Goal: Task Accomplishment & Management: Manage account settings

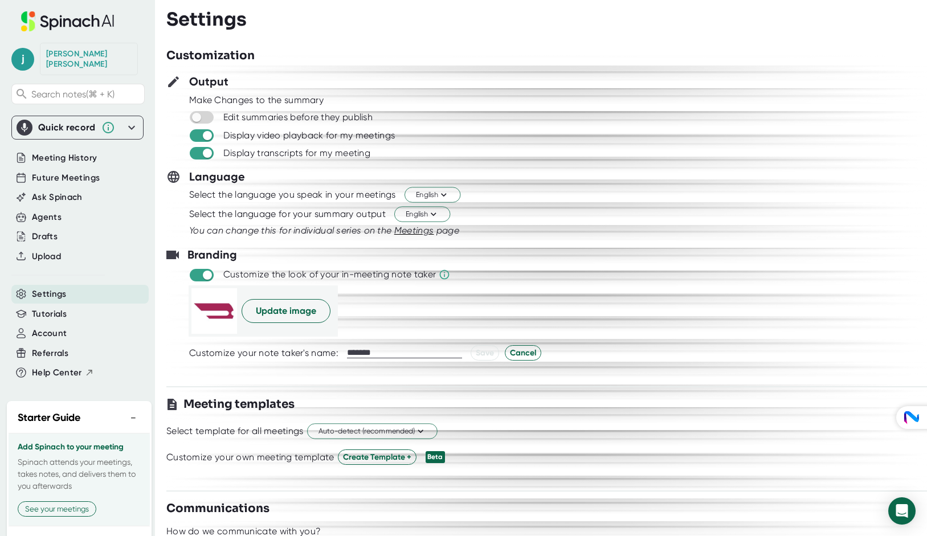
scroll to position [52, 0]
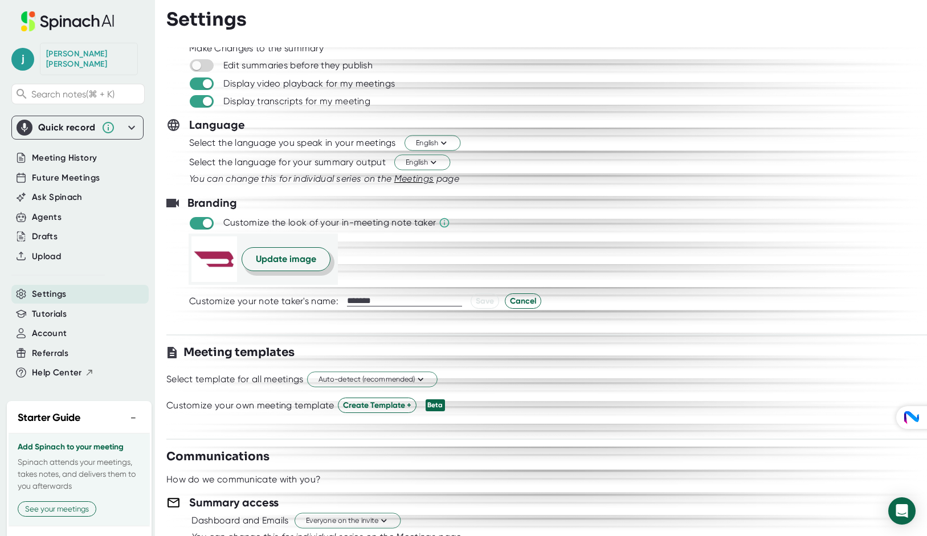
click at [288, 260] on span "Update image" at bounding box center [286, 259] width 60 height 14
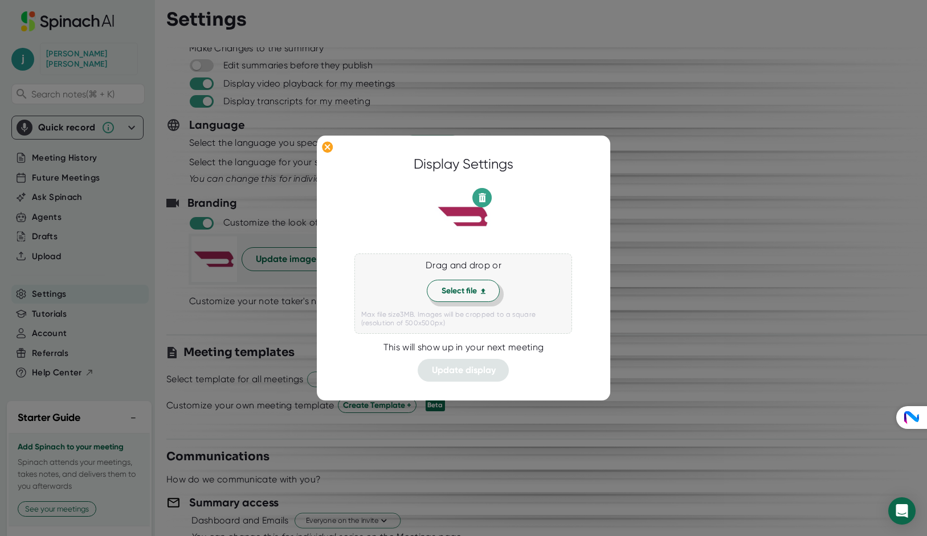
click at [460, 288] on span "Select file" at bounding box center [463, 291] width 44 height 12
click at [481, 291] on icon at bounding box center [483, 291] width 5 height 6
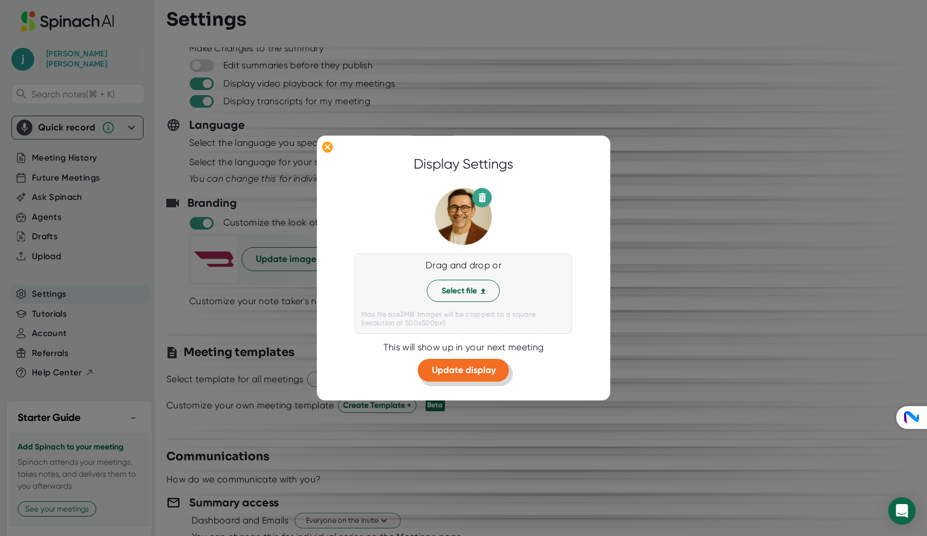
click at [479, 369] on span "Update display" at bounding box center [464, 370] width 64 height 11
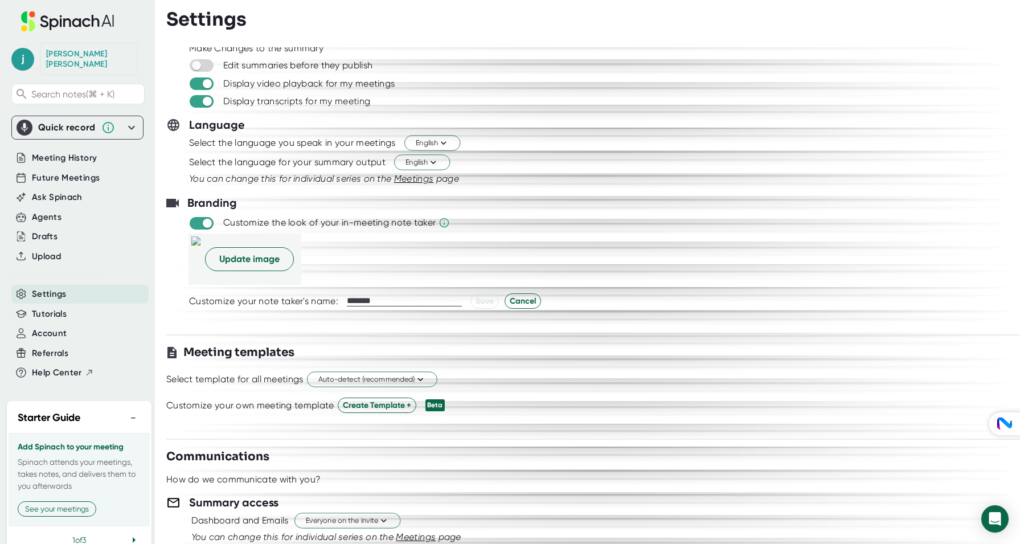
click at [375, 151] on div "Select the language you speak in your meetings English" at bounding box center [593, 142] width 854 height 19
click at [42, 211] on div "Agents" at bounding box center [47, 217] width 30 height 13
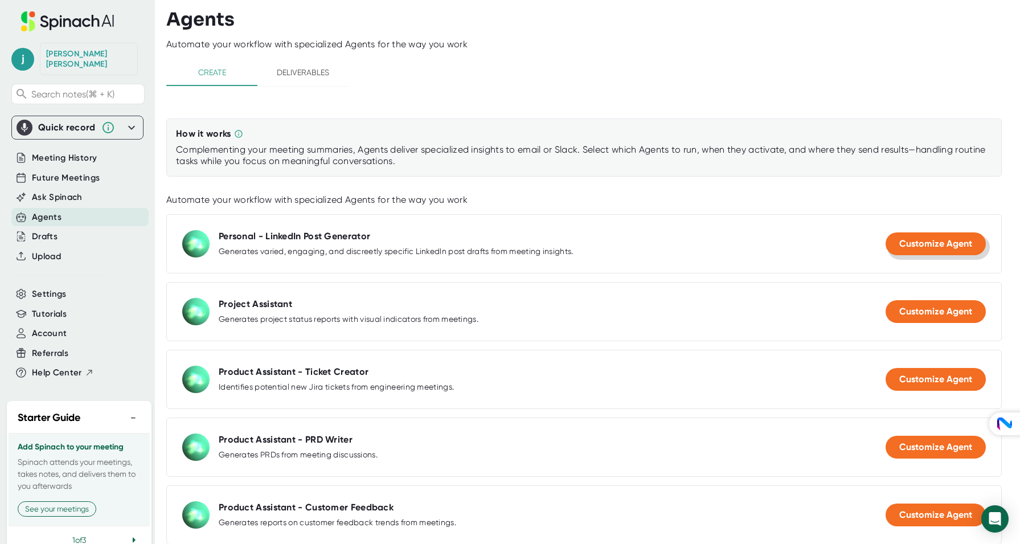
click at [917, 245] on span "Customize Agent" at bounding box center [935, 243] width 73 height 11
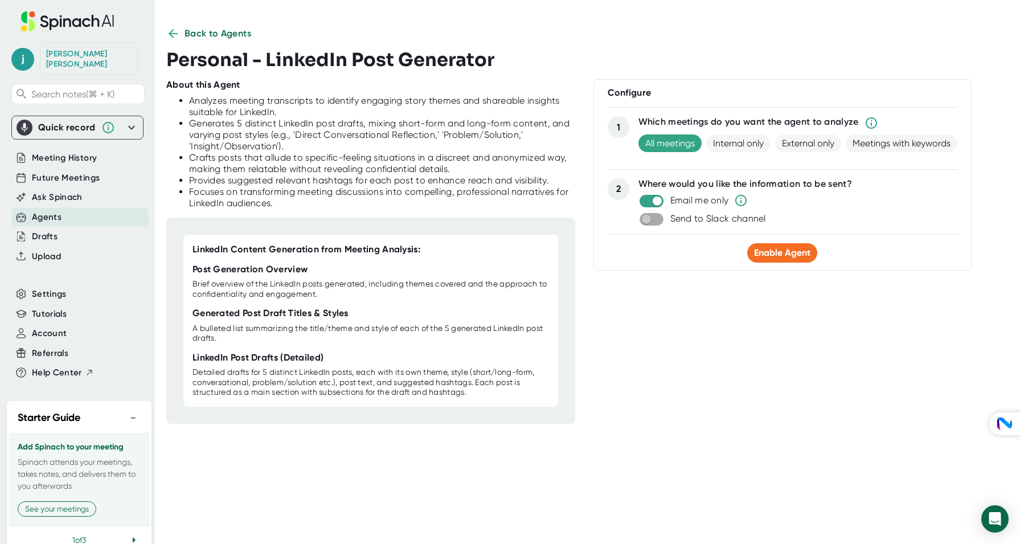
click at [649, 222] on input "checkbox" at bounding box center [646, 219] width 32 height 10
checkbox input "true"
click at [743, 237] on span "Settings" at bounding box center [749, 236] width 36 height 11
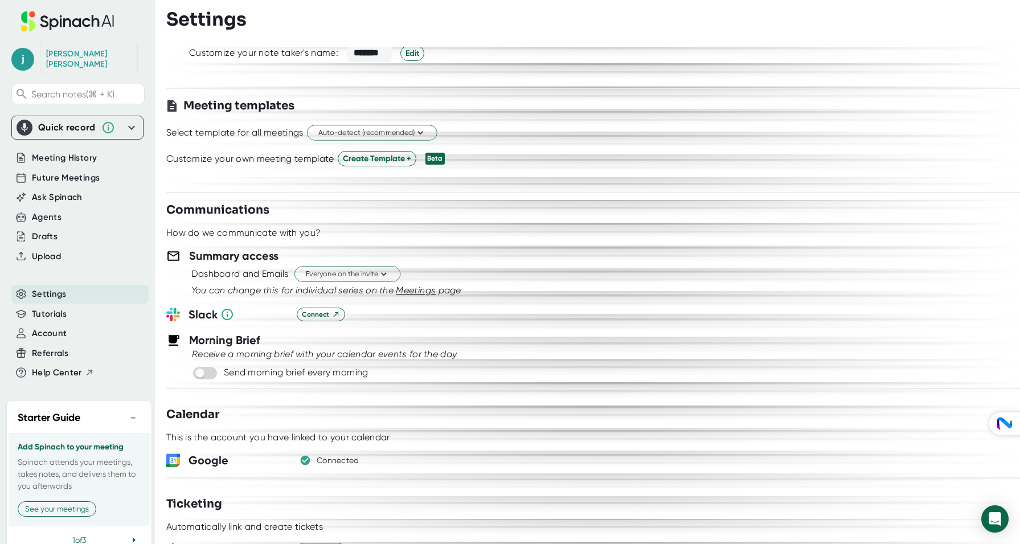
scroll to position [305, 0]
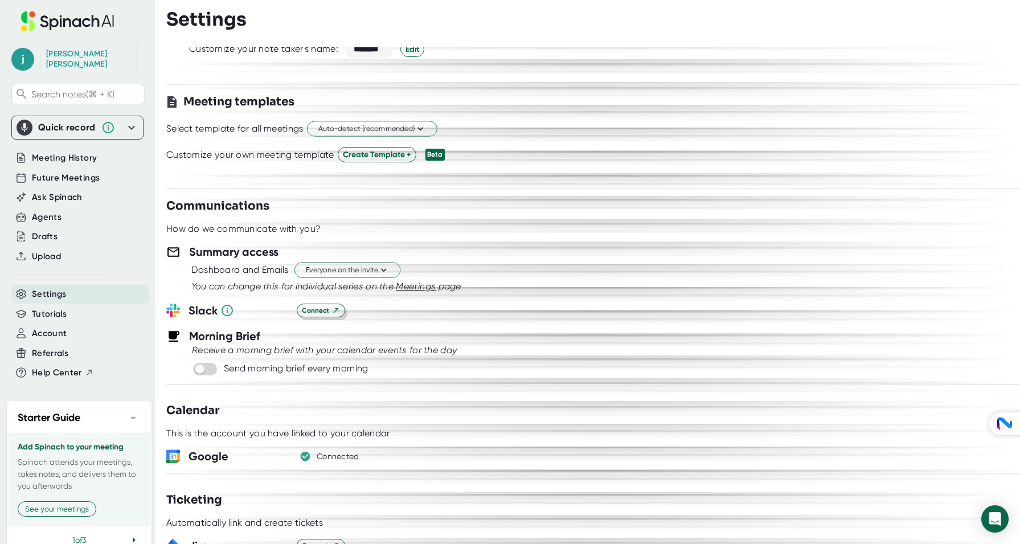
click at [321, 310] on span "Connect" at bounding box center [321, 310] width 38 height 10
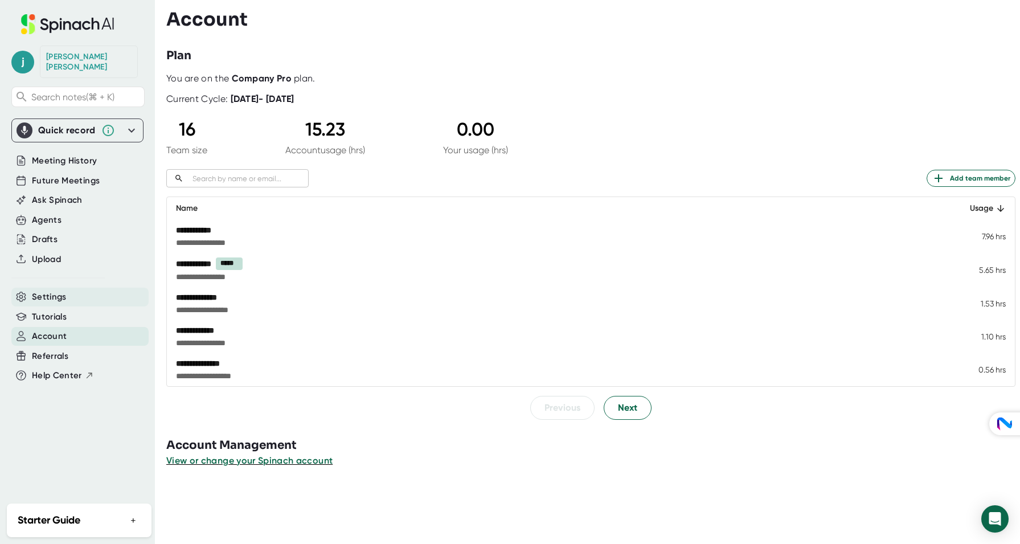
click at [73, 288] on div "Settings" at bounding box center [79, 297] width 137 height 19
